Goal: Task Accomplishment & Management: Manage account settings

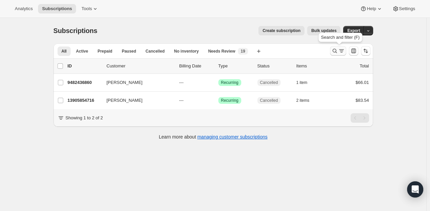
click at [334, 50] on icon "Search and filter results" at bounding box center [334, 50] width 7 height 7
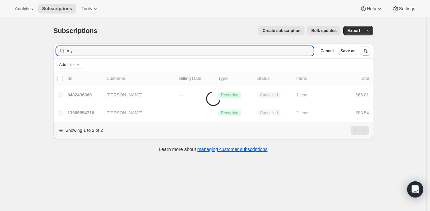
type input "m"
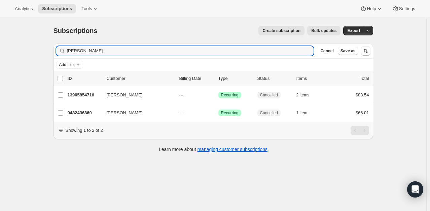
type input "[PERSON_NAME]"
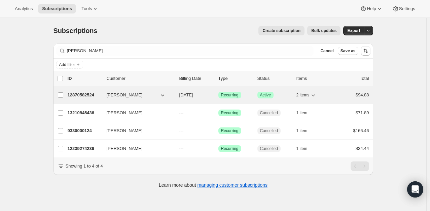
click at [72, 93] on p "12870582524" at bounding box center [85, 94] width 34 height 7
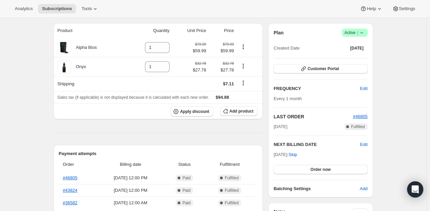
scroll to position [1, 0]
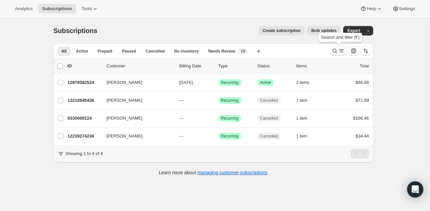
click at [336, 49] on icon "Search and filter results" at bounding box center [334, 50] width 7 height 7
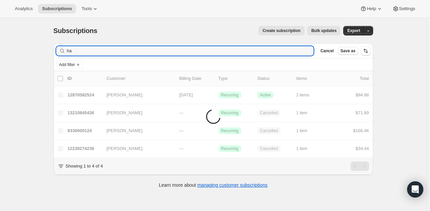
type input "h"
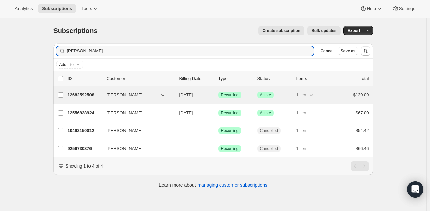
type input "[PERSON_NAME]"
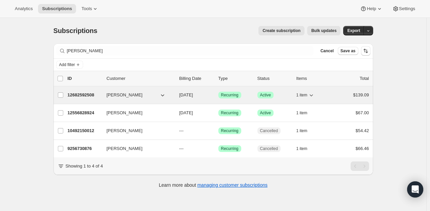
click at [87, 97] on p "12682592508" at bounding box center [85, 94] width 34 height 7
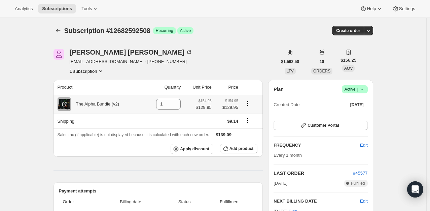
click at [250, 105] on icon "Product actions" at bounding box center [247, 103] width 7 height 7
click at [236, 146] on span "Add product" at bounding box center [241, 148] width 24 height 5
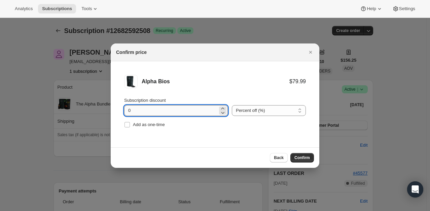
click at [165, 110] on input "0" at bounding box center [170, 110] width 93 height 11
drag, startPoint x: 160, startPoint y: 110, endPoint x: 124, endPoint y: 106, distance: 35.5
click at [124, 106] on input "0" at bounding box center [170, 110] width 93 height 11
type input "20"
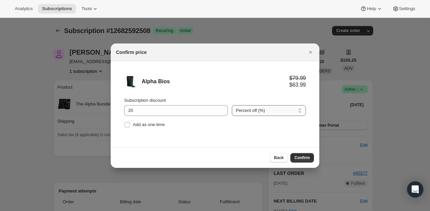
click at [241, 111] on select "Percent off (%) Amount off ($)" at bounding box center [269, 110] width 74 height 11
select select "fixed"
click at [232, 105] on select "Percent off (%) Amount off ($)" at bounding box center [269, 110] width 74 height 11
click at [300, 154] on button "Confirm" at bounding box center [302, 157] width 24 height 9
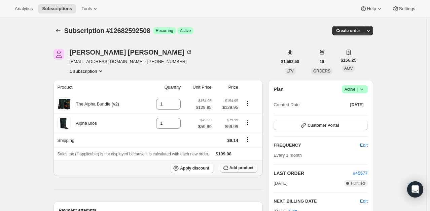
click at [241, 166] on span "Add product" at bounding box center [241, 167] width 24 height 5
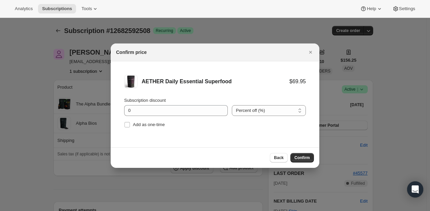
click at [260, 114] on select "Percent off (%) Amount off ($)" at bounding box center [269, 110] width 74 height 11
select select "fixed"
click at [232, 105] on select "Percent off (%) Amount off ($)" at bounding box center [269, 110] width 74 height 11
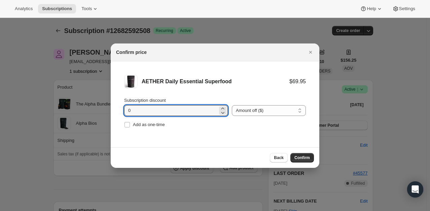
drag, startPoint x: 185, startPoint y: 111, endPoint x: 117, endPoint y: 105, distance: 67.6
click at [117, 105] on li "AETHER Daily Essential Superfood $69.95 Subscription discount 0 Percent off (%)…" at bounding box center [215, 101] width 209 height 81
type input "5"
click at [307, 158] on span "Confirm" at bounding box center [301, 157] width 15 height 5
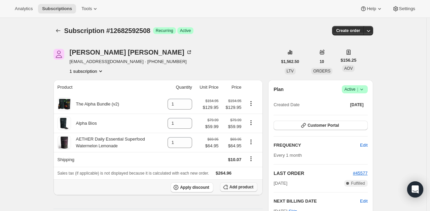
click at [237, 189] on span "Add product" at bounding box center [241, 186] width 24 height 5
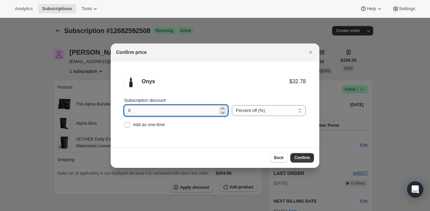
click at [205, 111] on input "0" at bounding box center [170, 110] width 93 height 11
type input "5"
drag, startPoint x: 262, startPoint y: 110, endPoint x: 264, endPoint y: 114, distance: 4.9
click at [262, 110] on select "Percent off (%) Amount off ($)" at bounding box center [269, 110] width 74 height 11
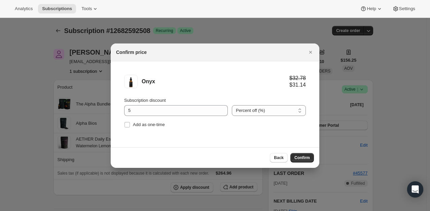
select select "fixed"
click at [232, 105] on select "Percent off (%) Amount off ($)" at bounding box center [269, 110] width 74 height 11
click at [306, 159] on span "Confirm" at bounding box center [301, 157] width 15 height 5
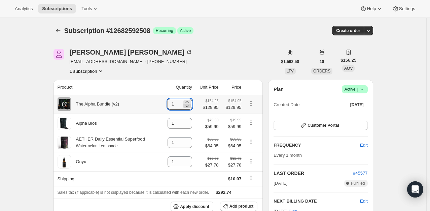
click at [190, 107] on icon at bounding box center [187, 106] width 7 height 7
type input "0"
